Goal: Complete application form: Complete application form

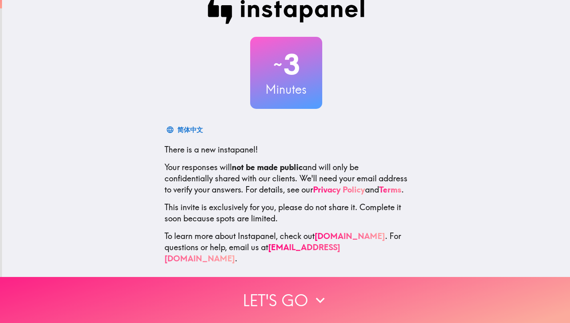
scroll to position [14, 0]
click at [260, 310] on button "Let's go" at bounding box center [285, 300] width 570 height 46
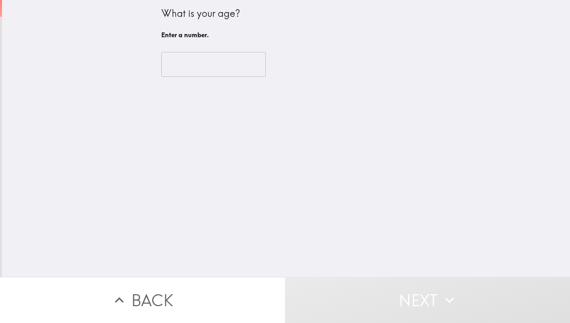
click at [206, 55] on input "number" at bounding box center [213, 64] width 104 height 25
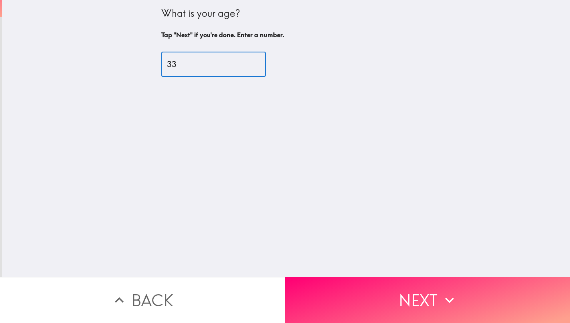
type input "33"
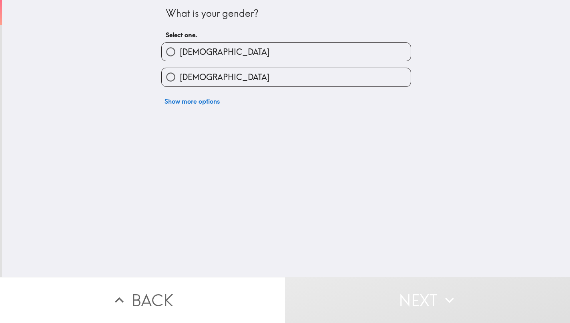
click at [173, 49] on input "[DEMOGRAPHIC_DATA]" at bounding box center [171, 52] width 18 height 18
radio input "true"
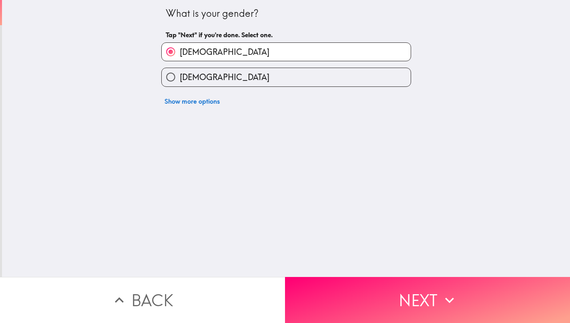
click at [286, 52] on button "[DEMOGRAPHIC_DATA]" at bounding box center [286, 52] width 249 height 18
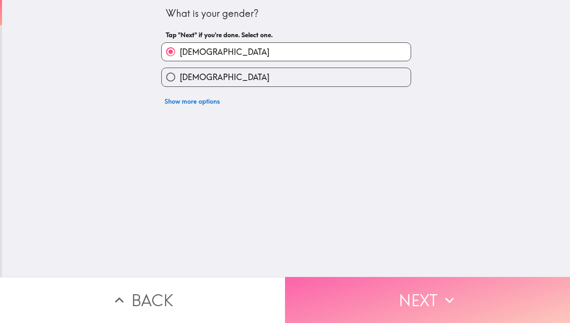
click at [423, 306] on button "Next" at bounding box center [427, 300] width 285 height 46
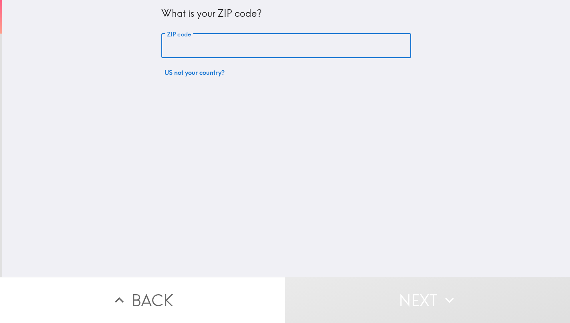
click at [282, 45] on input "ZIP code" at bounding box center [286, 46] width 250 height 25
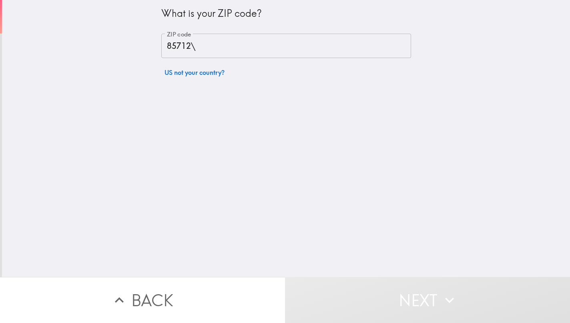
type input "85712"
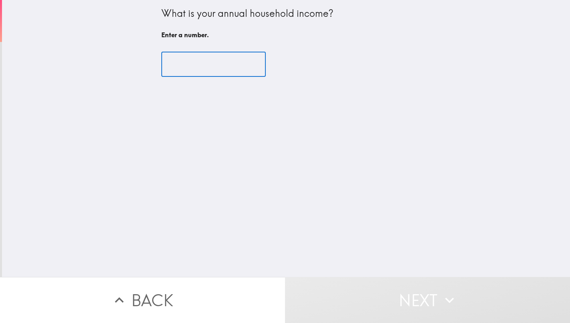
click at [243, 58] on input "number" at bounding box center [213, 64] width 104 height 25
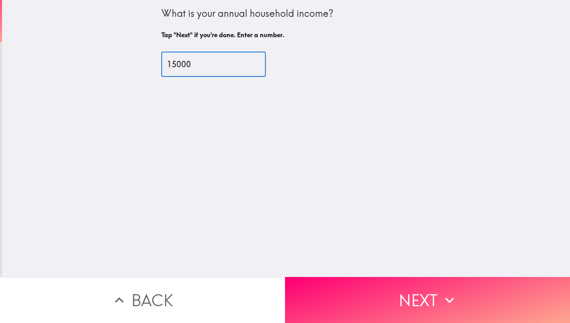
type input "15000"
